Goal: Book appointment/travel/reservation

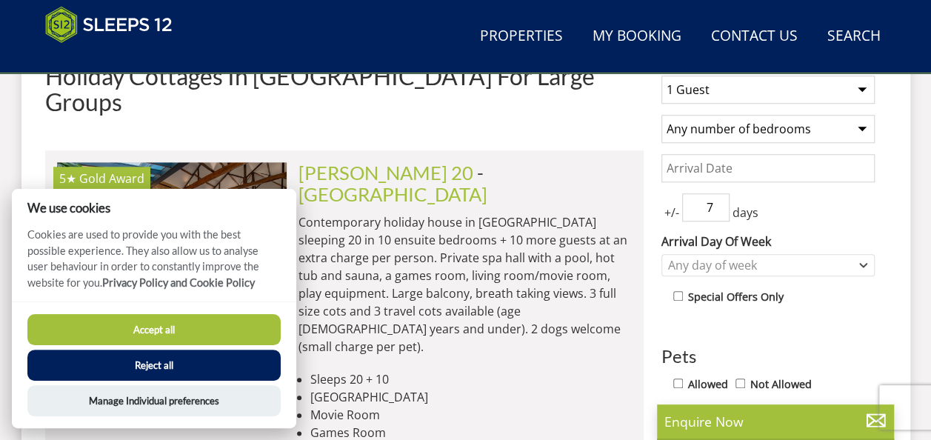
click at [250, 340] on button "Accept all" at bounding box center [153, 329] width 253 height 31
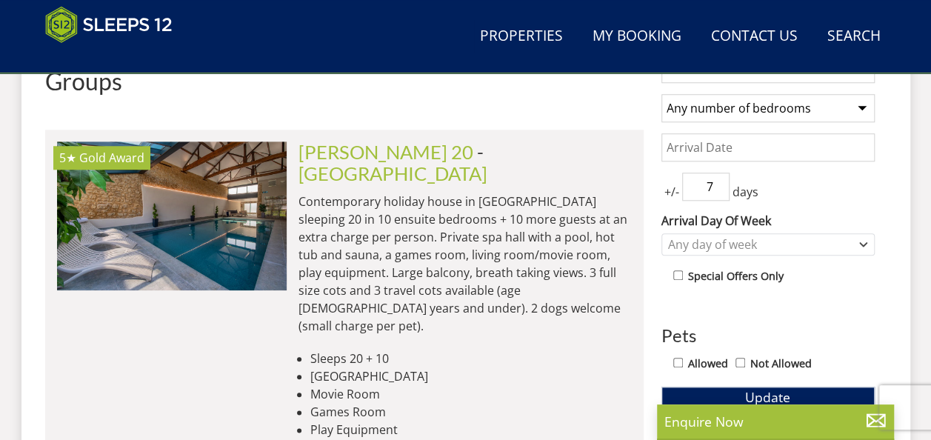
scroll to position [663, 0]
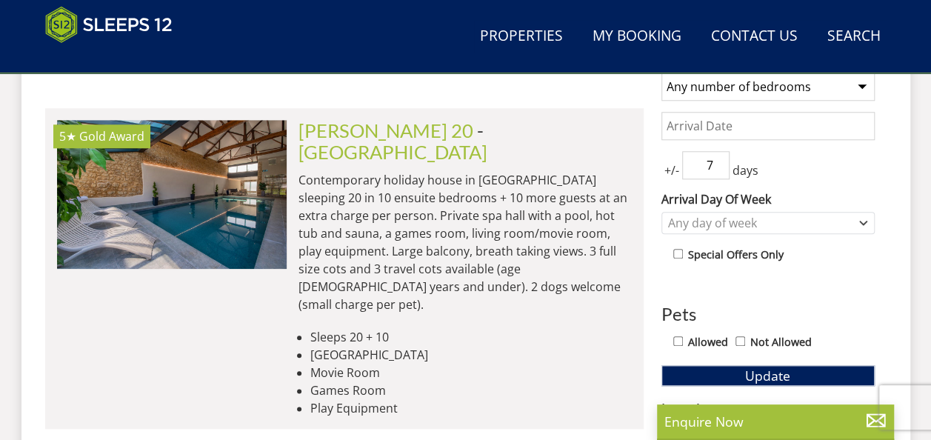
click at [680, 336] on input "Allowed" at bounding box center [678, 341] width 10 height 10
checkbox input "true"
click at [798, 381] on button "Update" at bounding box center [767, 375] width 213 height 21
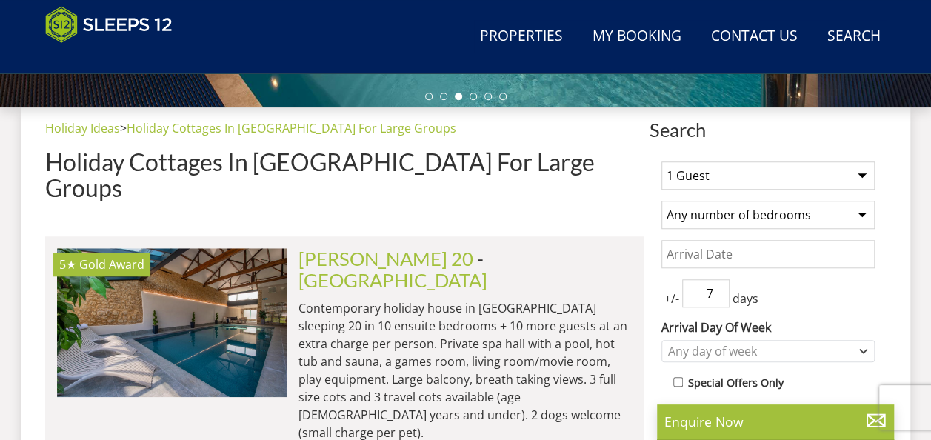
scroll to position [538, 0]
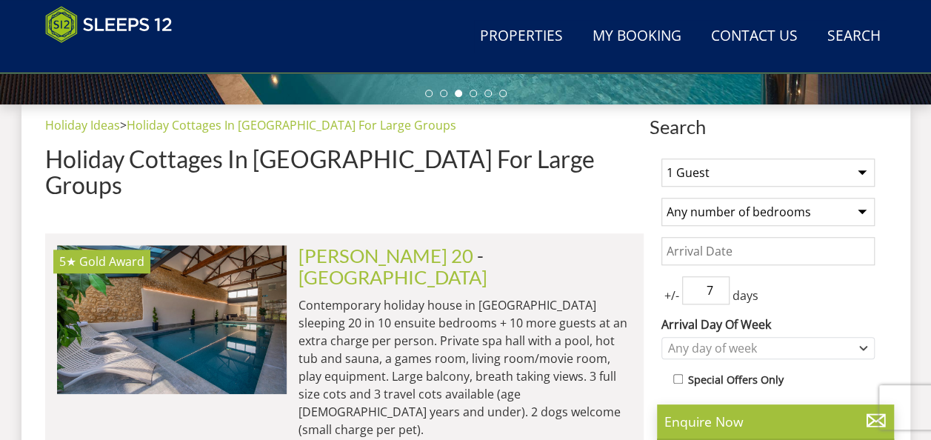
click at [823, 178] on select "1 Guest 2 Guests 3 Guests 4 Guests 5 Guests 6 Guests 7 Guests 8 Guests 9 Guests…" at bounding box center [767, 172] width 213 height 28
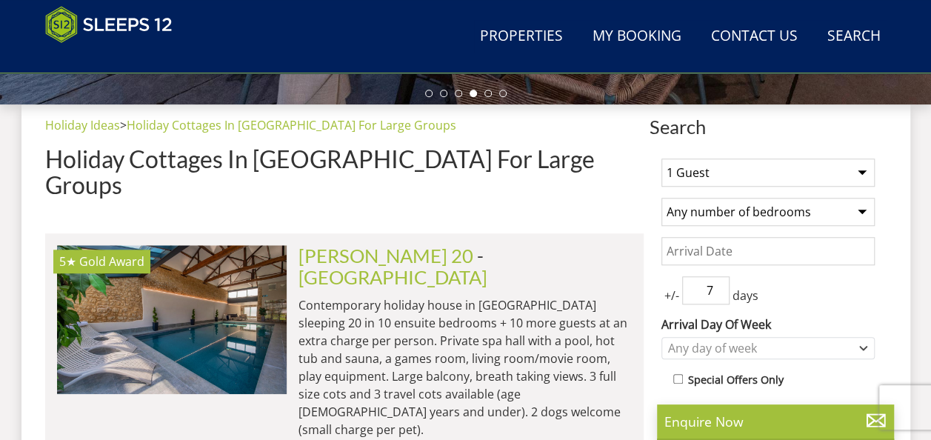
select select "14"
click at [661, 158] on select "1 Guest 2 Guests 3 Guests 4 Guests 5 Guests 6 Guests 7 Guests 8 Guests 9 Guests…" at bounding box center [767, 172] width 213 height 28
click at [826, 213] on select "Any number of bedrooms 4 Bedrooms 5 Bedrooms 6 Bedrooms 7 Bedrooms 8 Bedrooms 9…" at bounding box center [767, 212] width 213 height 28
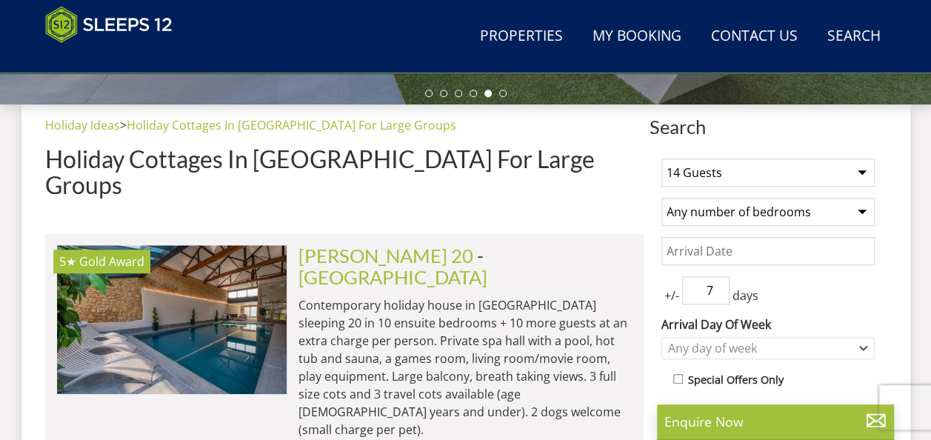
select select "7"
click at [661, 198] on select "Any number of bedrooms 4 Bedrooms 5 Bedrooms 6 Bedrooms 7 Bedrooms 8 Bedrooms 9…" at bounding box center [767, 212] width 213 height 28
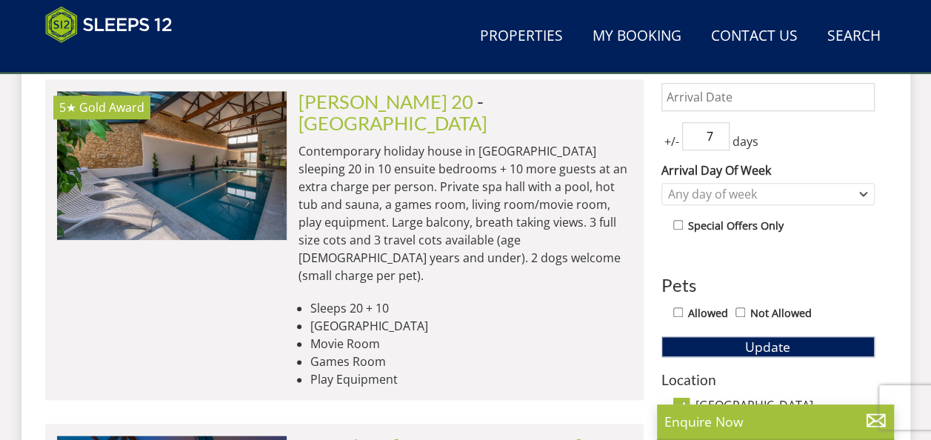
scroll to position [693, 0]
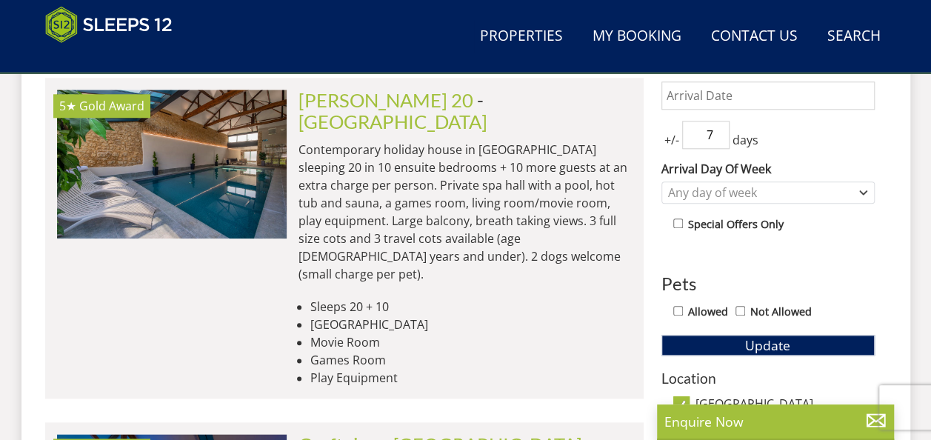
click at [679, 312] on input "Allowed" at bounding box center [678, 311] width 10 height 10
checkbox input "true"
click at [748, 348] on span "Update" at bounding box center [767, 345] width 45 height 18
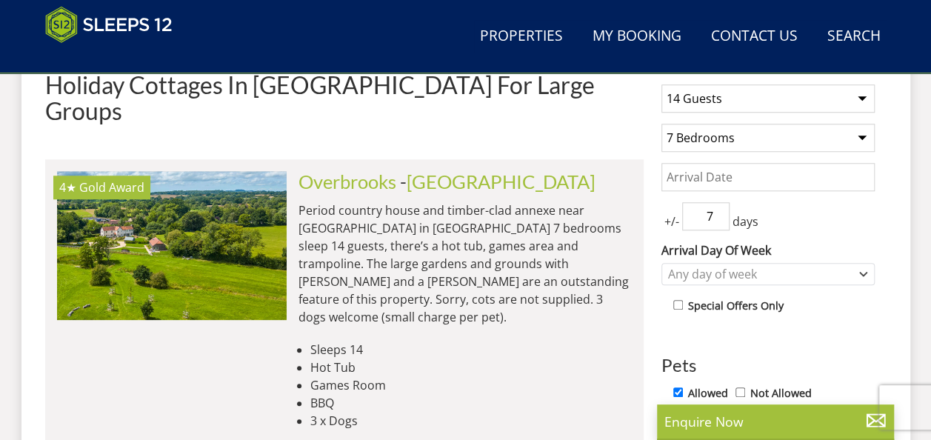
scroll to position [610, 0]
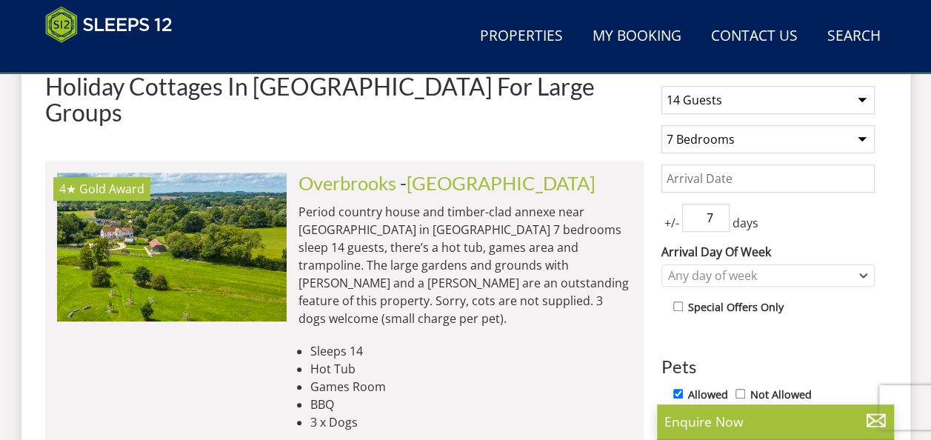
click at [711, 218] on input "7" at bounding box center [705, 218] width 47 height 28
click at [723, 221] on input "6" at bounding box center [705, 218] width 47 height 28
click at [720, 219] on input "5" at bounding box center [705, 218] width 47 height 28
click at [719, 221] on input "4" at bounding box center [705, 218] width 47 height 28
click at [723, 224] on input "3" at bounding box center [705, 218] width 47 height 28
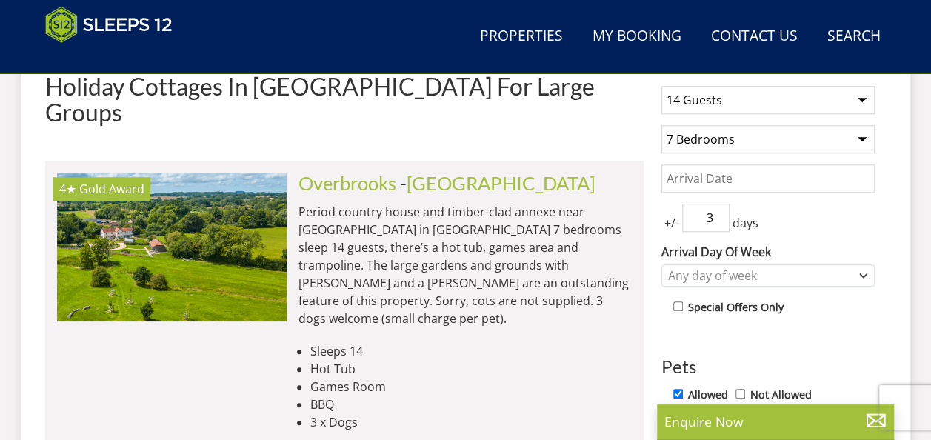
click at [720, 221] on input "2" at bounding box center [705, 218] width 47 height 28
click at [717, 224] on input "1" at bounding box center [705, 218] width 47 height 28
type input "0"
click at [721, 222] on input "0" at bounding box center [705, 218] width 47 height 28
click at [760, 172] on input "Date" at bounding box center [767, 178] width 213 height 28
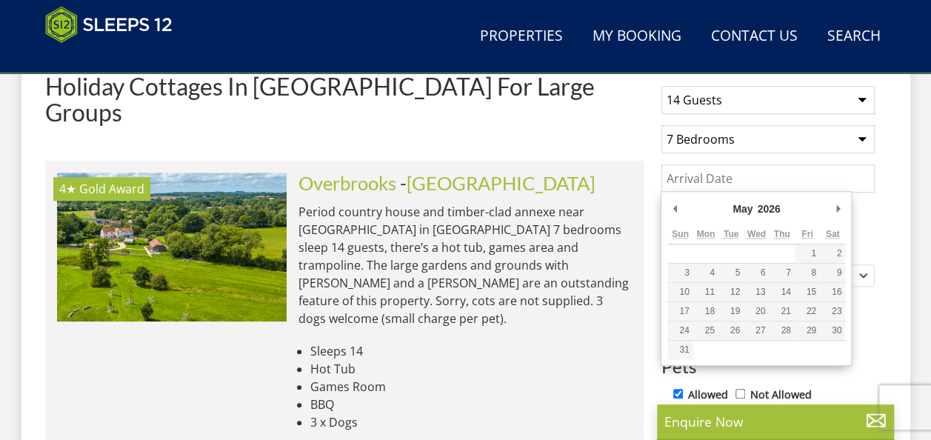
type input "[DATE]"
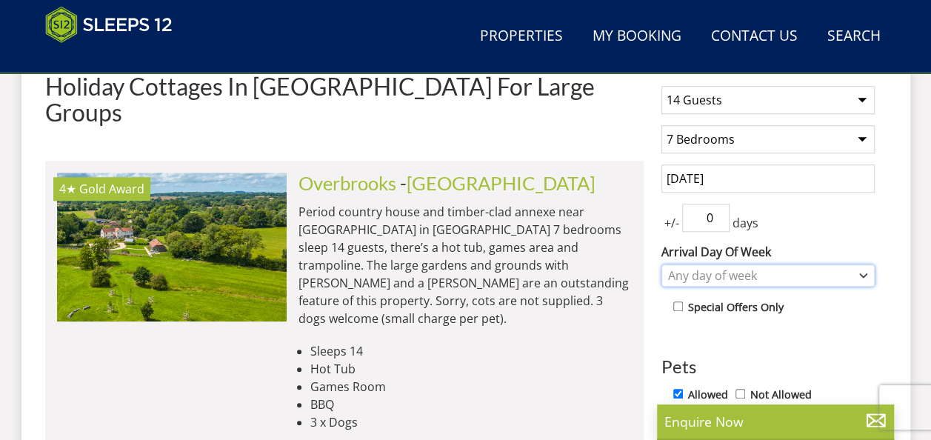
click at [838, 278] on div "Any day of week" at bounding box center [760, 275] width 192 height 16
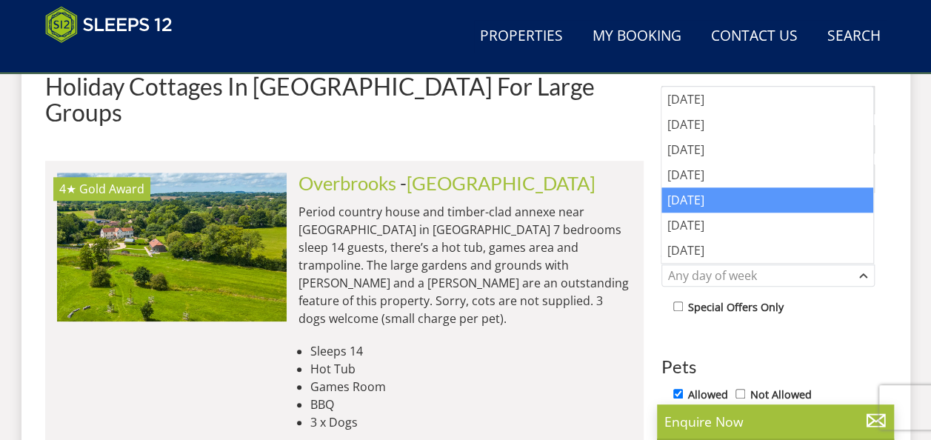
click at [712, 195] on div "[DATE]" at bounding box center [767, 199] width 212 height 25
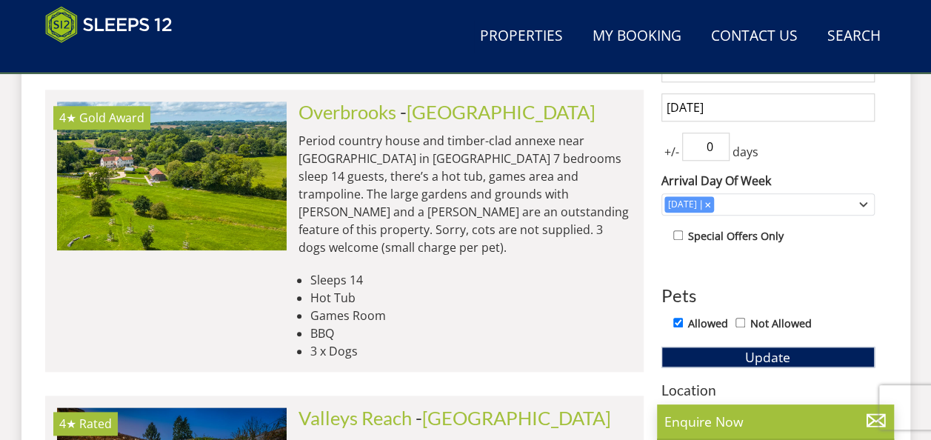
scroll to position [686, 0]
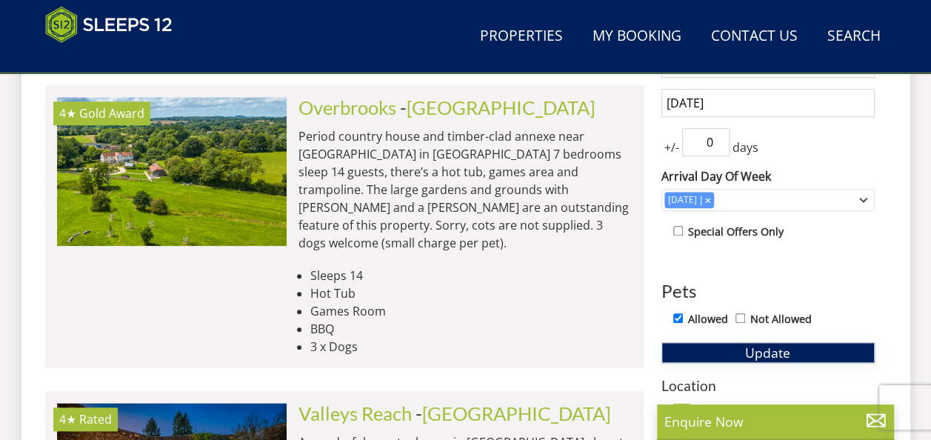
click at [743, 358] on button "Update" at bounding box center [767, 352] width 213 height 21
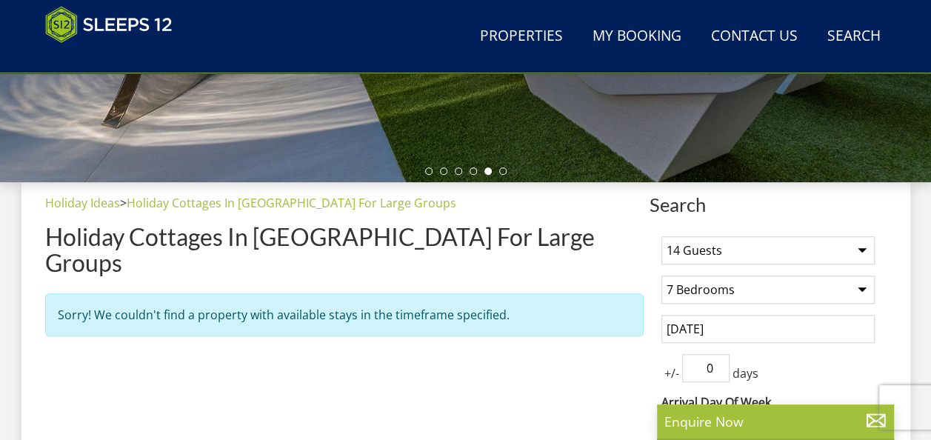
scroll to position [469, 0]
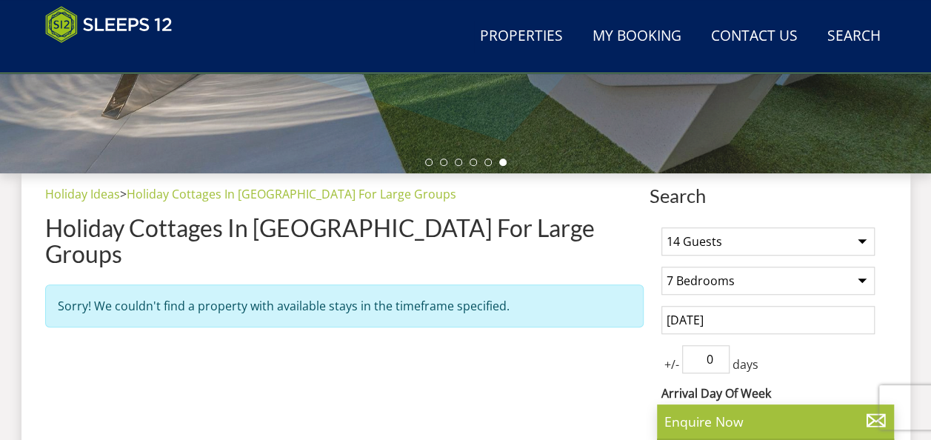
click at [835, 326] on input "[DATE]" at bounding box center [767, 320] width 213 height 28
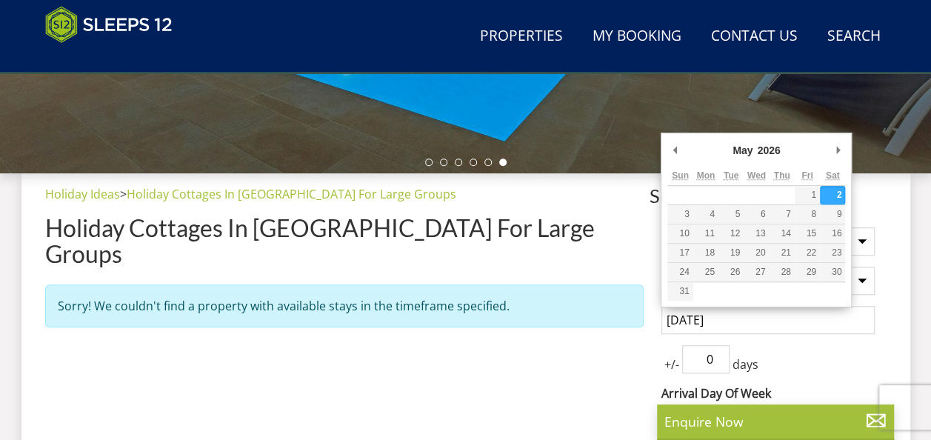
click at [846, 361] on div "+/- 0 days" at bounding box center [767, 359] width 213 height 28
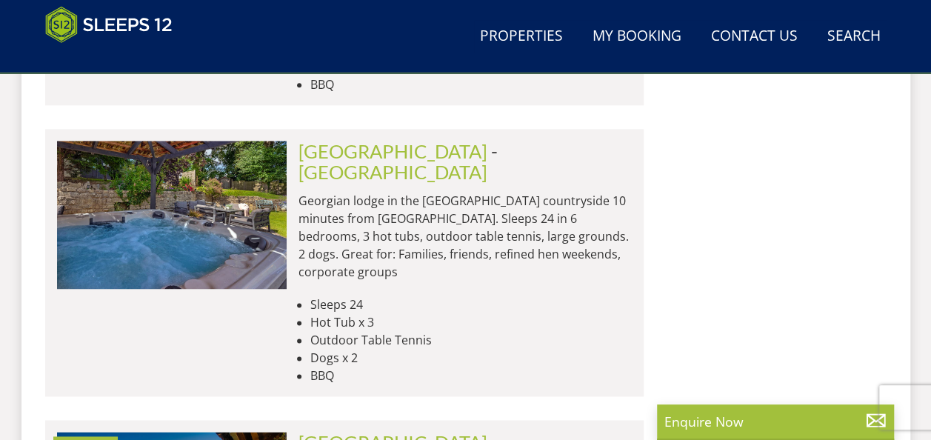
scroll to position [6382, 0]
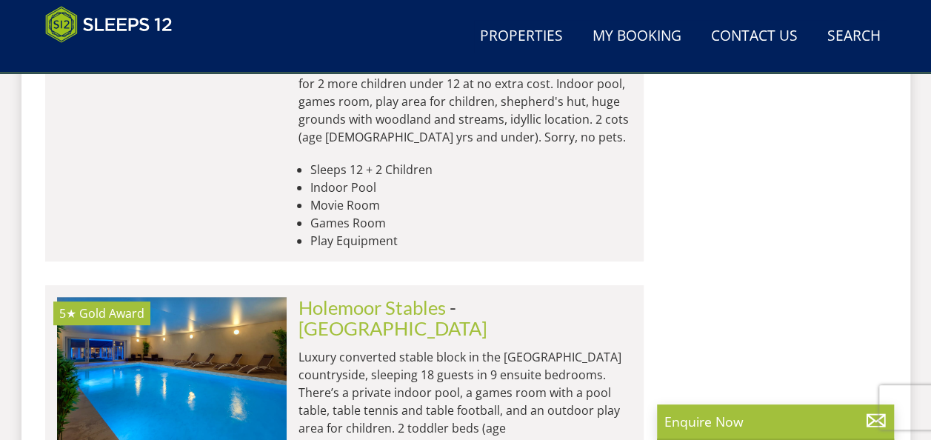
scroll to position [8475, 0]
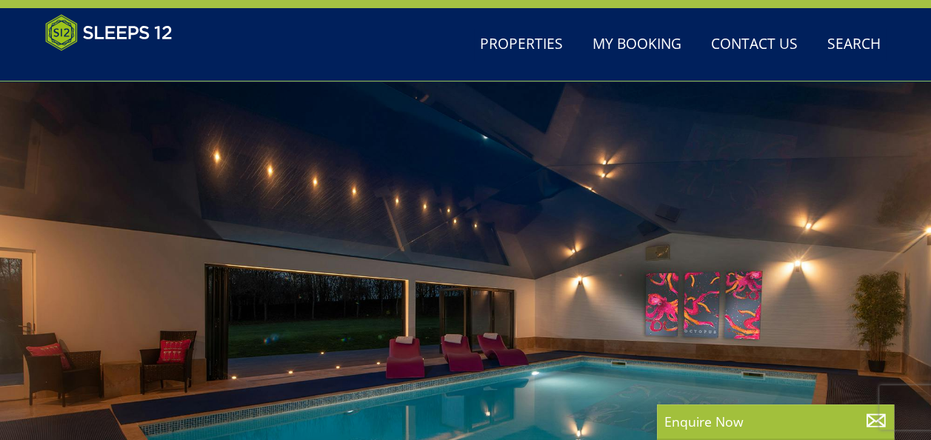
scroll to position [40, 0]
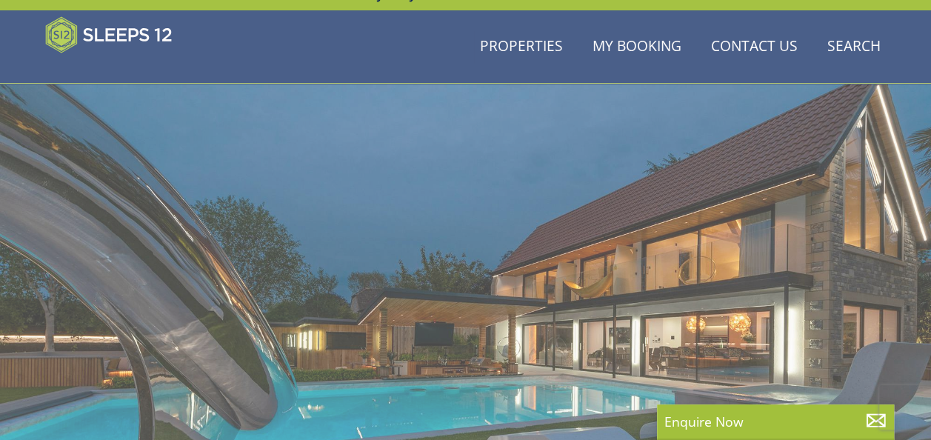
scroll to position [8475, 0]
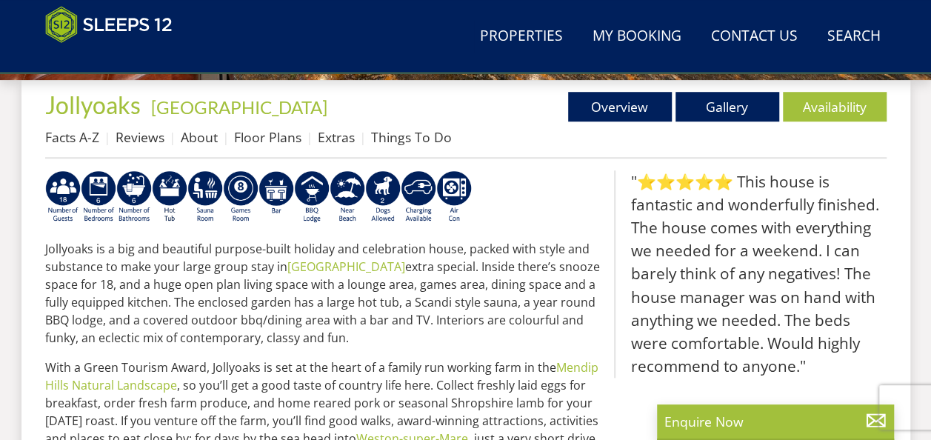
scroll to position [564, 0]
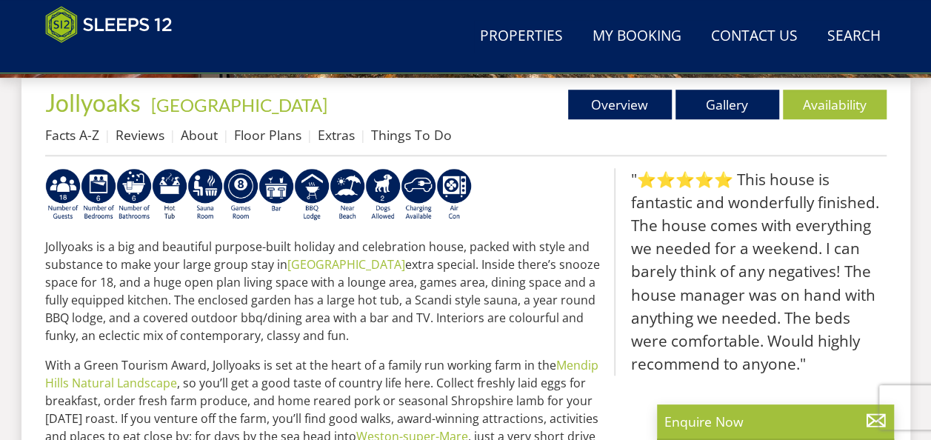
click at [846, 126] on ul "Facts A-Z Reviews About Floor Plans Extras Things To Do" at bounding box center [465, 138] width 841 height 33
click at [837, 100] on link "Availability" at bounding box center [835, 105] width 104 height 30
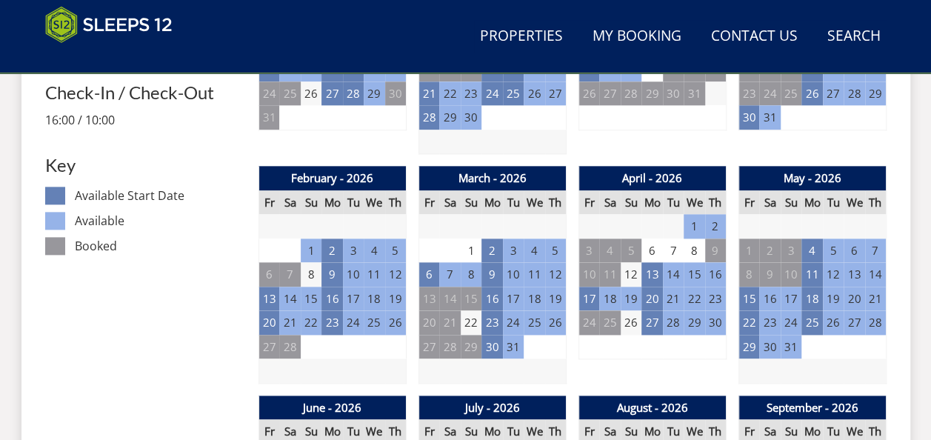
scroll to position [795, 0]
click at [746, 324] on td "22" at bounding box center [748, 322] width 21 height 24
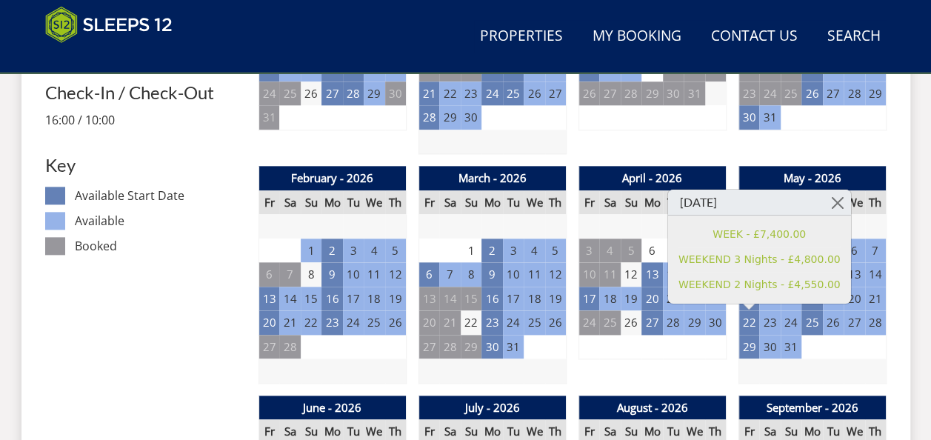
scroll to position [564, 0]
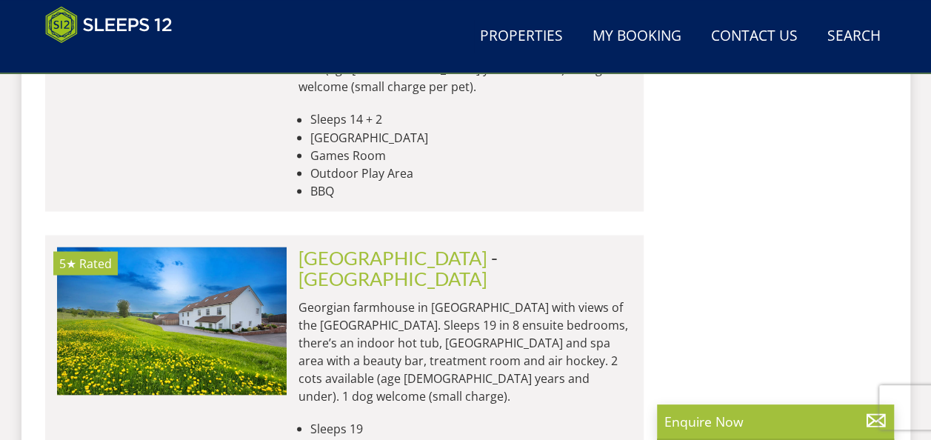
scroll to position [12428, 0]
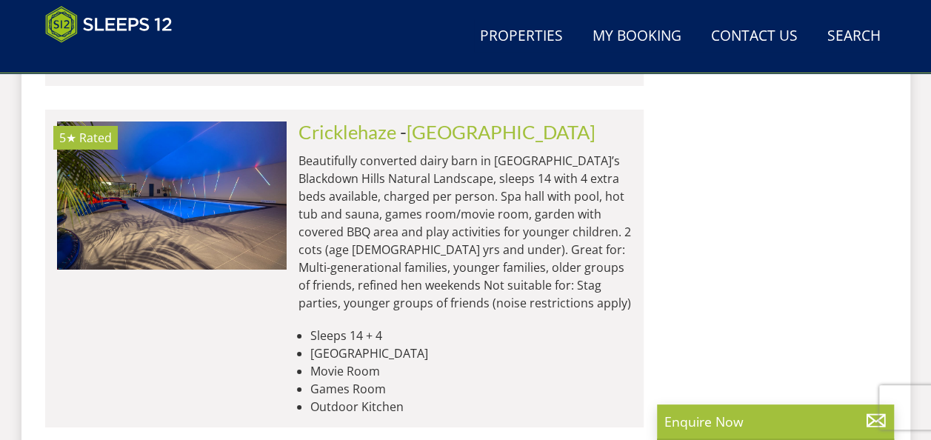
scroll to position [13741, 0]
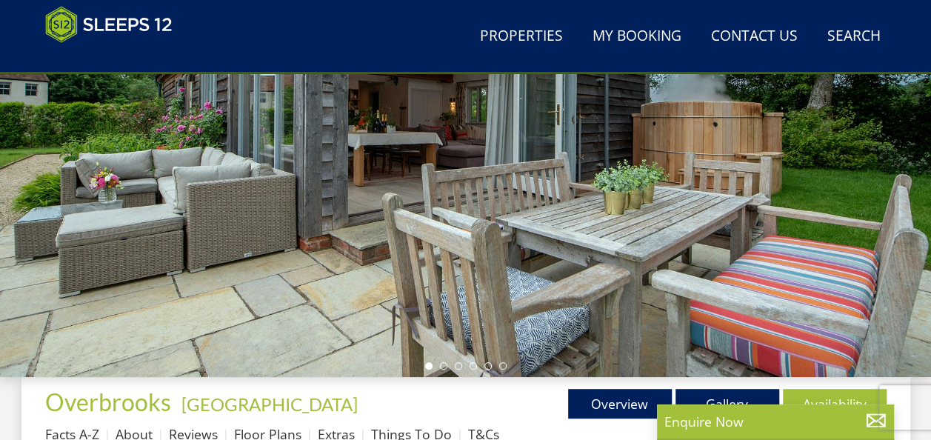
scroll to position [264, 0]
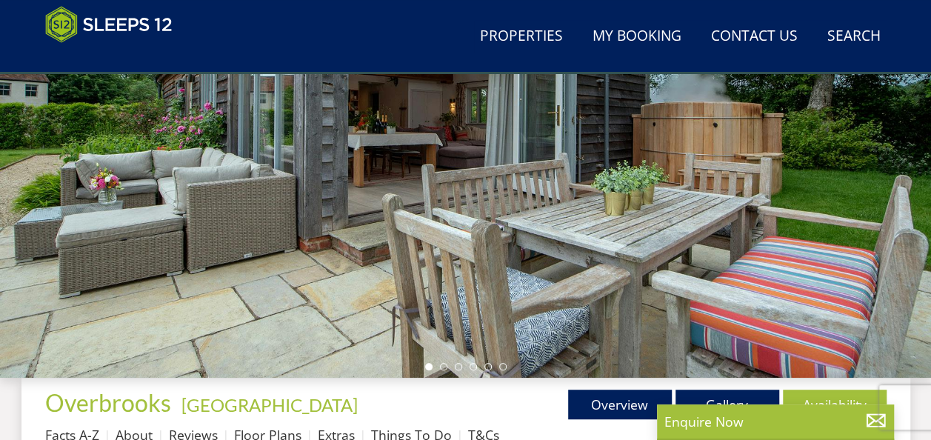
click at [919, 319] on div at bounding box center [465, 118] width 931 height 518
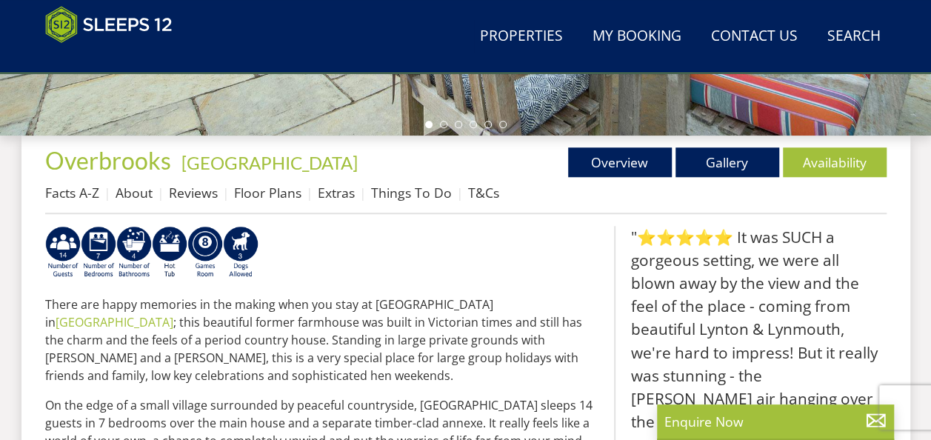
scroll to position [529, 0]
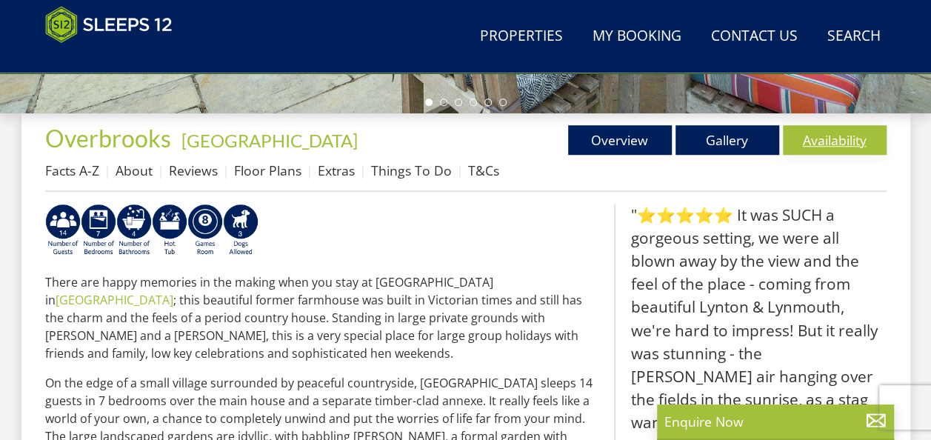
click at [820, 138] on link "Availability" at bounding box center [835, 140] width 104 height 30
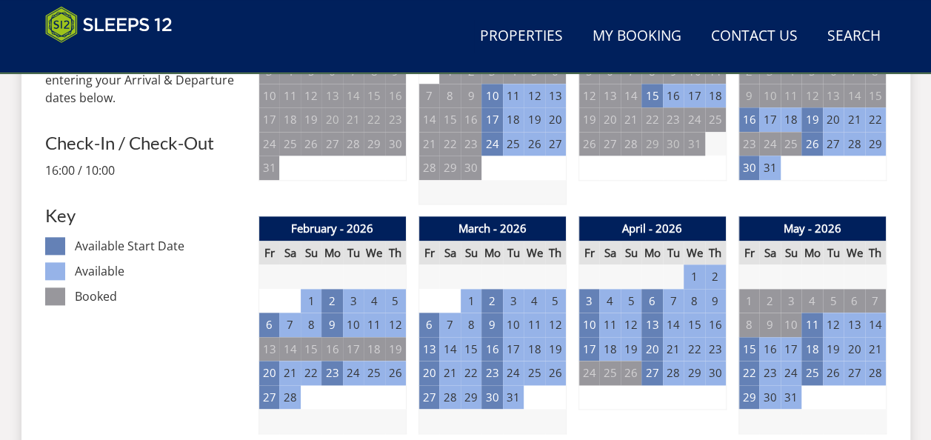
scroll to position [749, 0]
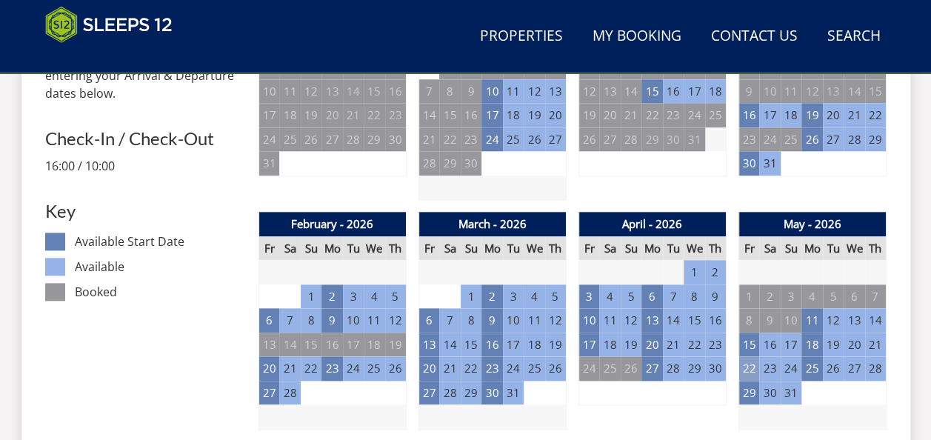
click at [746, 373] on td "22" at bounding box center [748, 368] width 21 height 24
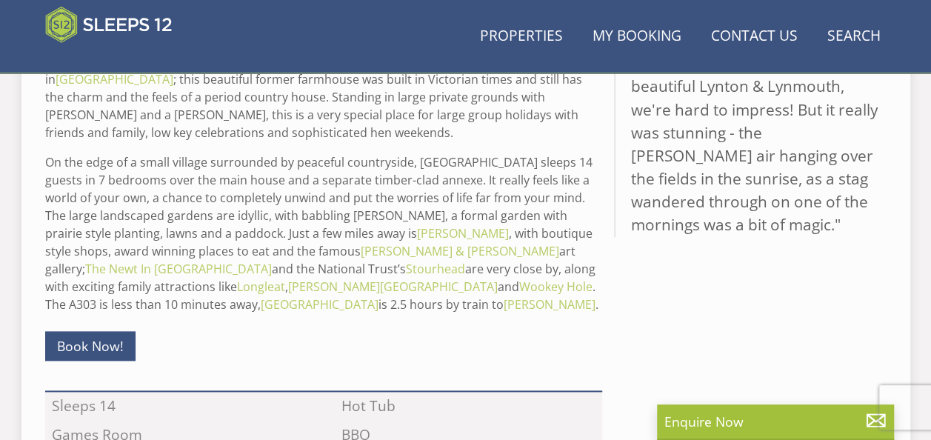
scroll to position [529, 0]
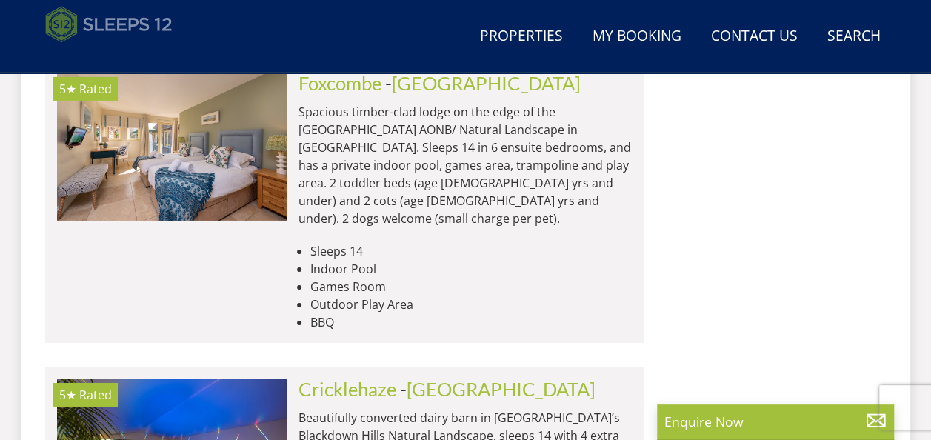
scroll to position [13476, 0]
